Goal: Information Seeking & Learning: Find specific page/section

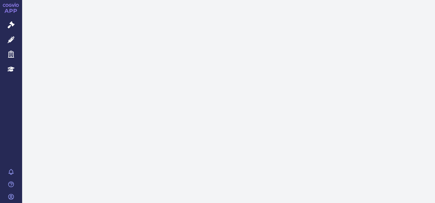
click at [15, 22] on link "Správní řízení" at bounding box center [11, 25] width 22 height 15
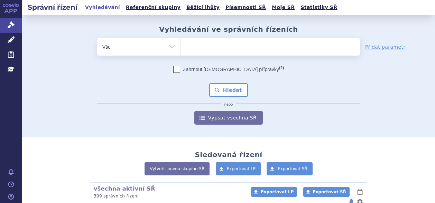
click at [201, 48] on ul at bounding box center [269, 45] width 179 height 15
click at [180, 48] on select at bounding box center [180, 46] width 0 height 17
type input "si"
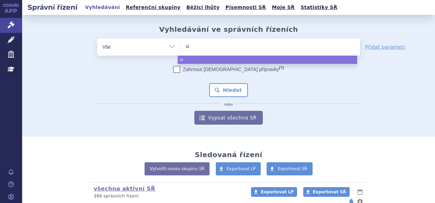
type input "sia"
type input "sial"
type input "siala"
type input "sialar"
select select "sialar"
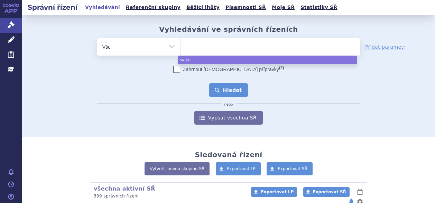
click at [220, 85] on button "Hledat" at bounding box center [228, 90] width 39 height 14
